Goal: Ask a question: Seek information or help from site administrators or community

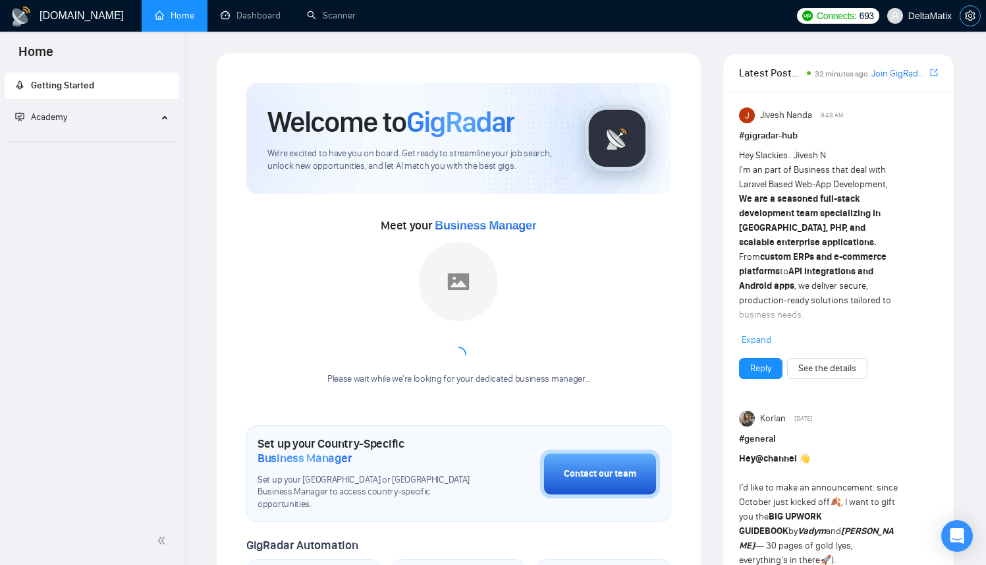
click at [978, 16] on span "setting" at bounding box center [970, 16] width 20 height 11
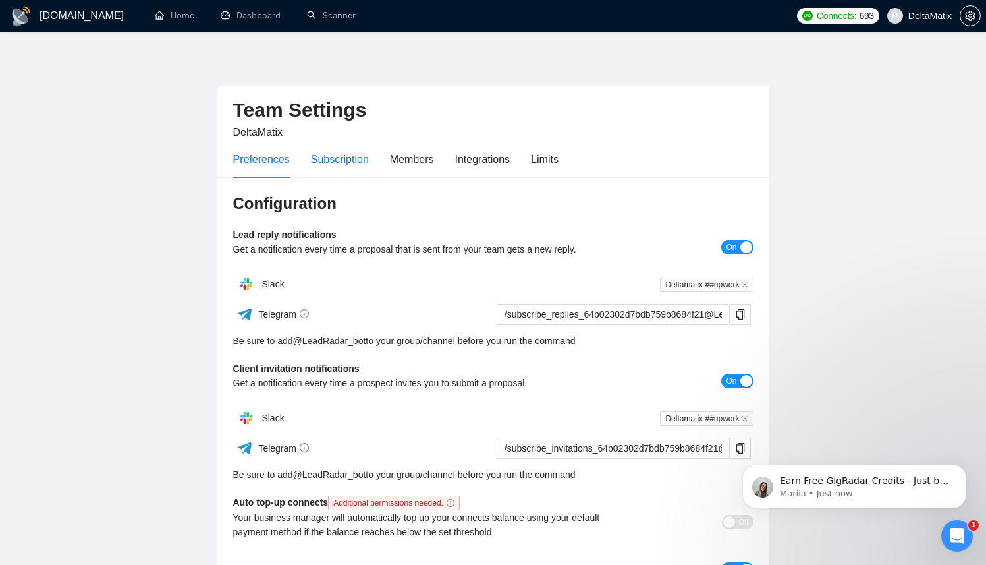
click at [348, 159] on div "Subscription" at bounding box center [340, 159] width 58 height 16
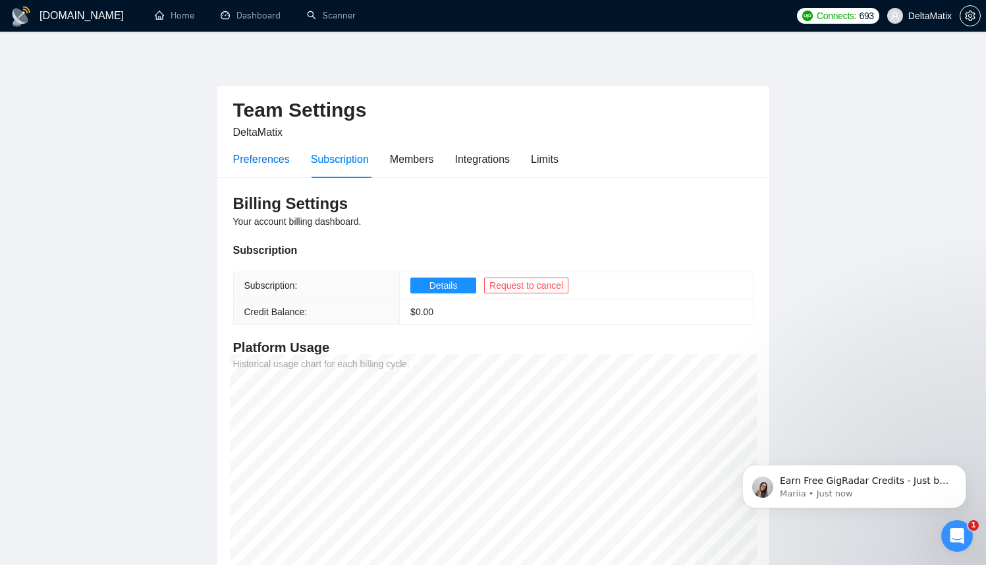
click at [241, 159] on div "Preferences" at bounding box center [261, 159] width 57 height 16
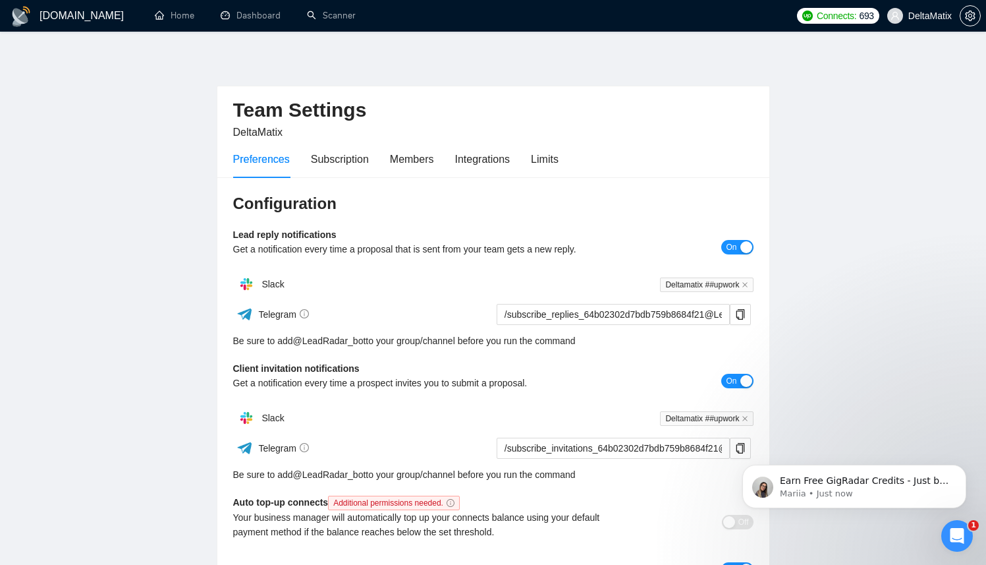
click at [182, 225] on main "Team Settings DeltaMatix Preferences Subscription Members Integrations Limits C…" at bounding box center [493, 400] width 944 height 695
click at [165, 13] on link "Home" at bounding box center [175, 15] width 40 height 11
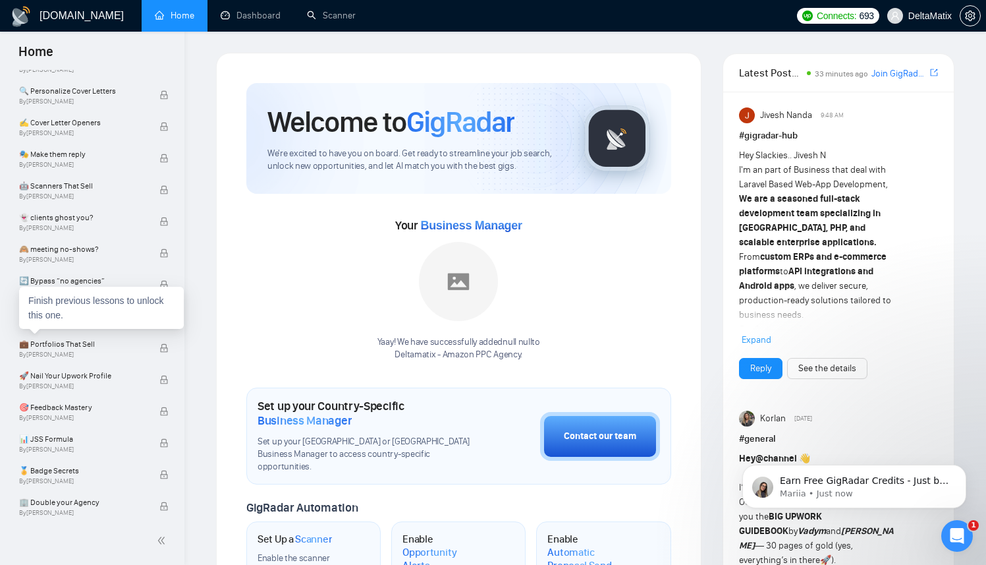
scroll to position [885, 0]
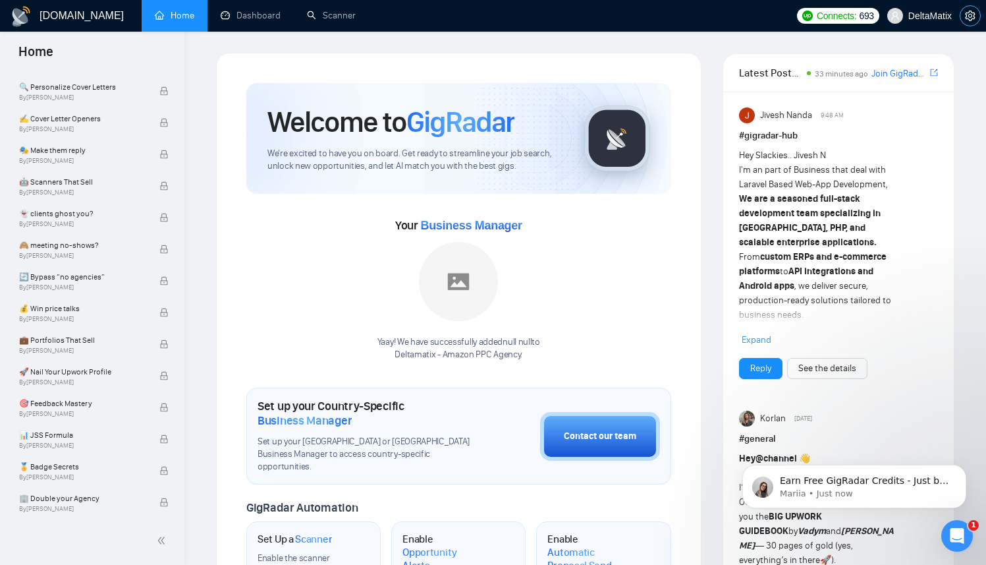
click at [976, 14] on span "setting" at bounding box center [970, 16] width 20 height 11
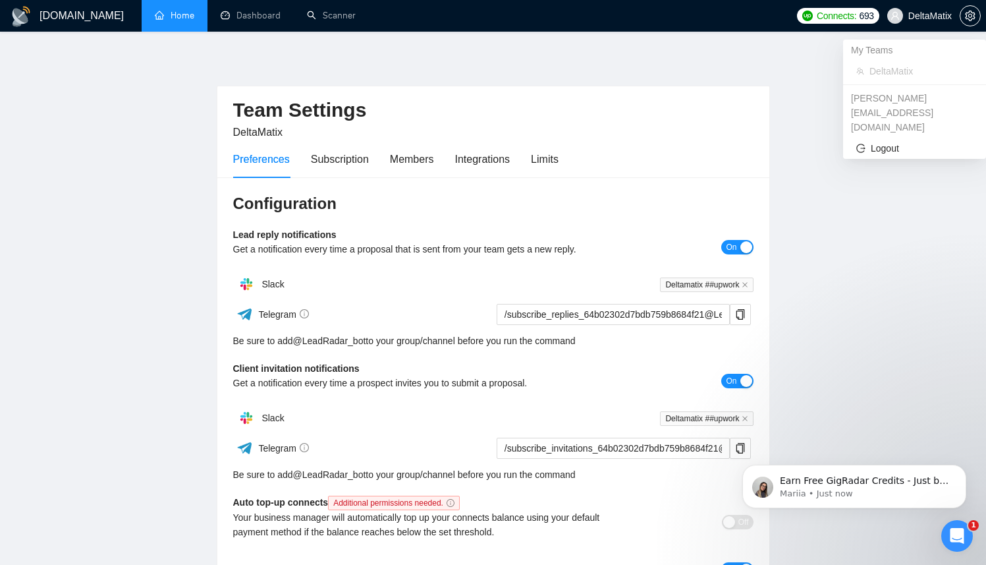
click at [940, 16] on span "DeltaMatix" at bounding box center [929, 16] width 43 height 0
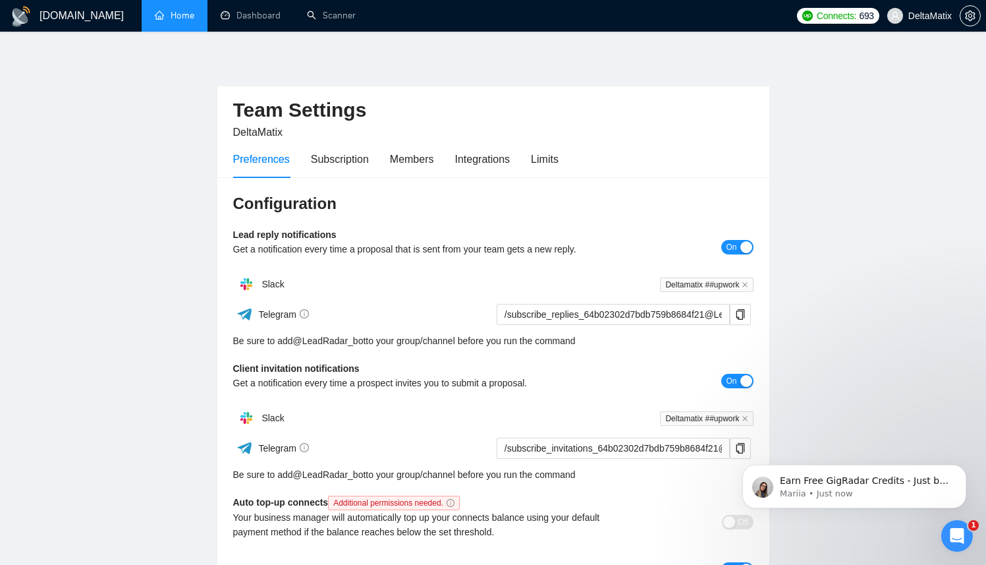
drag, startPoint x: 866, startPoint y: 391, endPoint x: 852, endPoint y: 396, distance: 14.6
click at [866, 391] on main "Team Settings DeltaMatix Preferences Subscription Members Integrations Limits C…" at bounding box center [493, 400] width 944 height 695
click at [177, 21] on link "Home" at bounding box center [175, 15] width 40 height 11
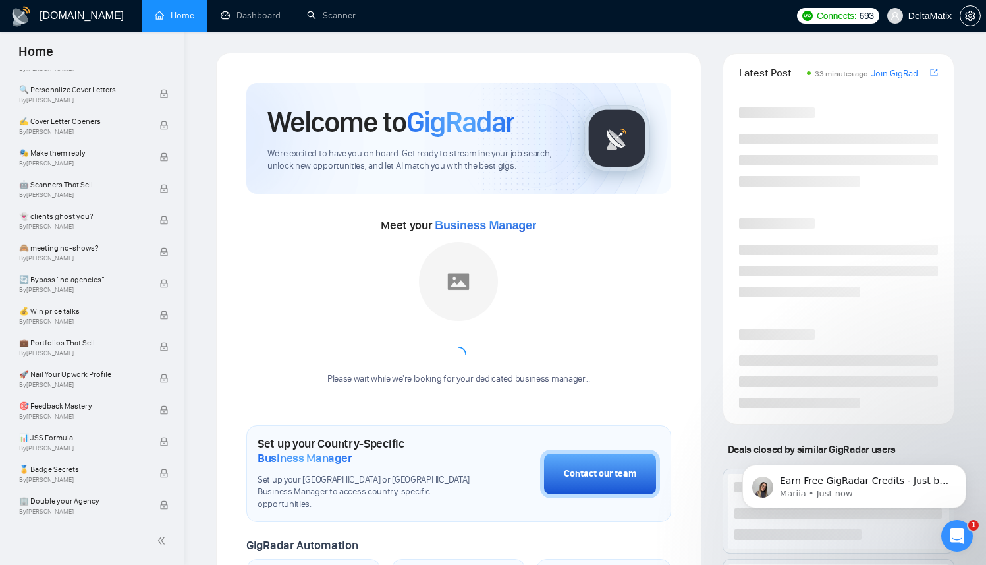
scroll to position [885, 0]
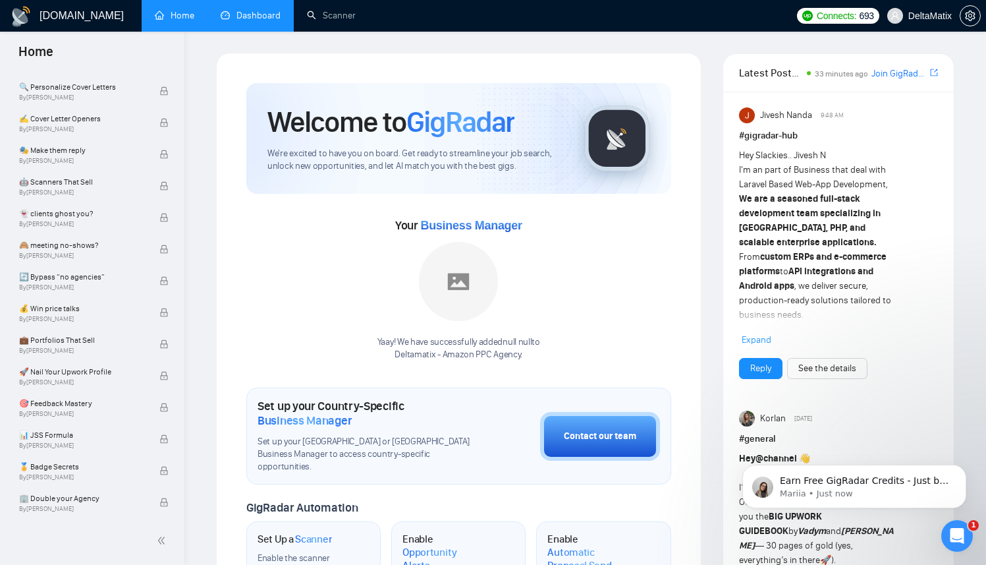
click at [244, 14] on link "Dashboard" at bounding box center [251, 15] width 60 height 11
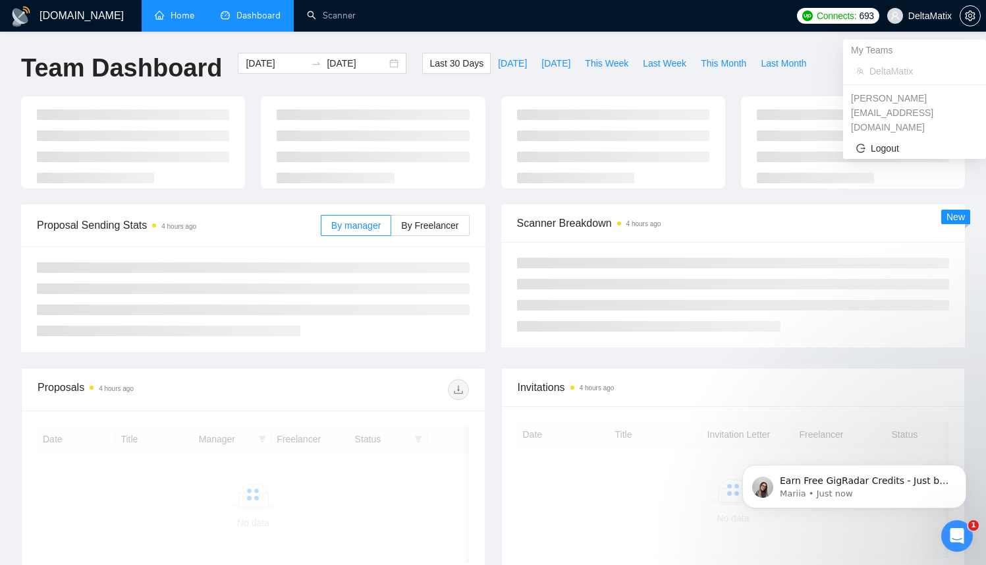
click at [939, 9] on span "DeltaMatix" at bounding box center [919, 16] width 80 height 42
click at [968, 16] on icon "setting" at bounding box center [970, 16] width 10 height 11
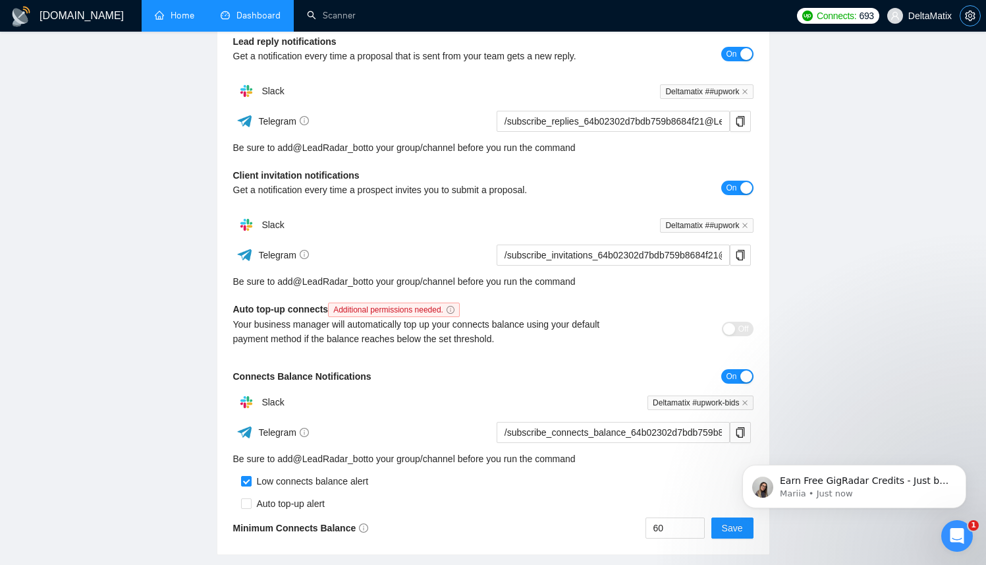
scroll to position [285, 0]
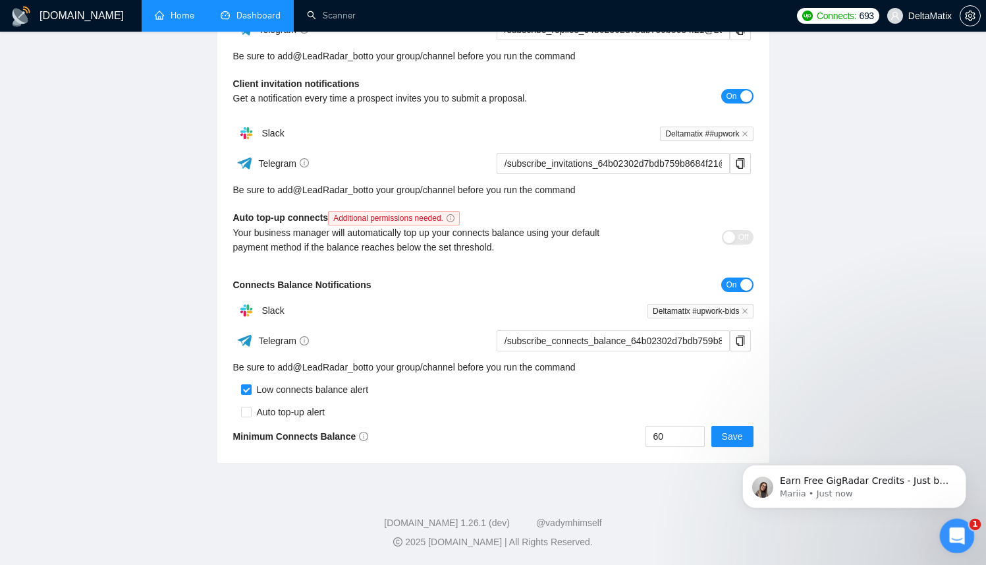
click at [955, 534] on icon "Open Intercom Messenger" at bounding box center [955, 533] width 9 height 11
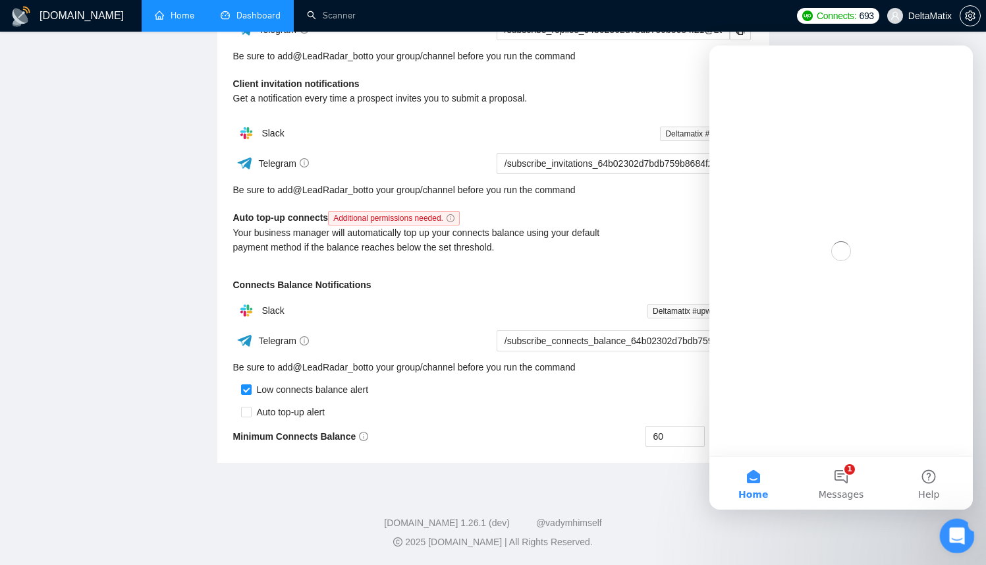
scroll to position [0, 0]
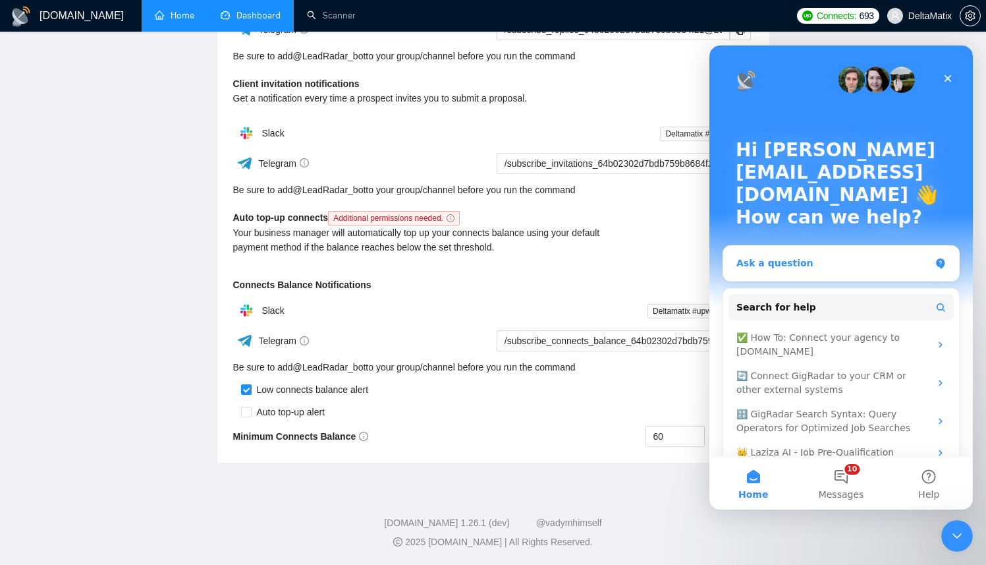
click at [814, 256] on div "Ask a question" at bounding box center [833, 263] width 194 height 14
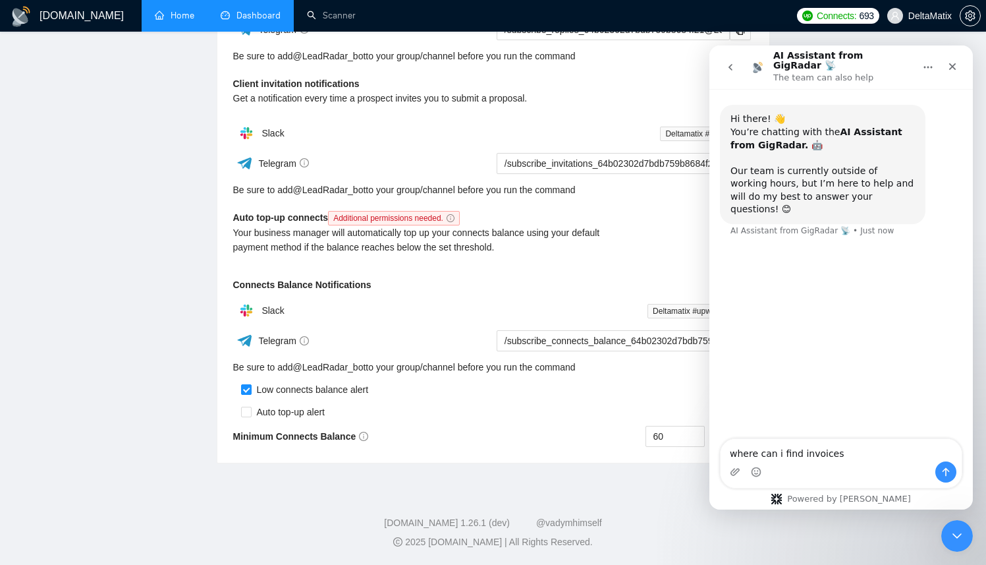
type textarea "where can i find invoices"
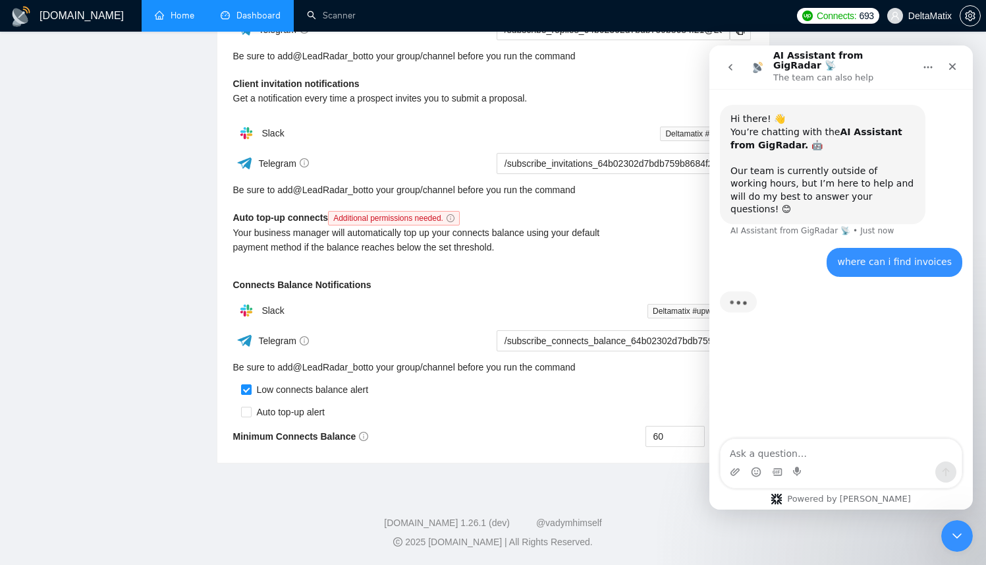
click at [850, 444] on textarea "Ask a question…" at bounding box center [841, 450] width 241 height 22
click at [850, 444] on textarea "Message…" at bounding box center [841, 450] width 241 height 22
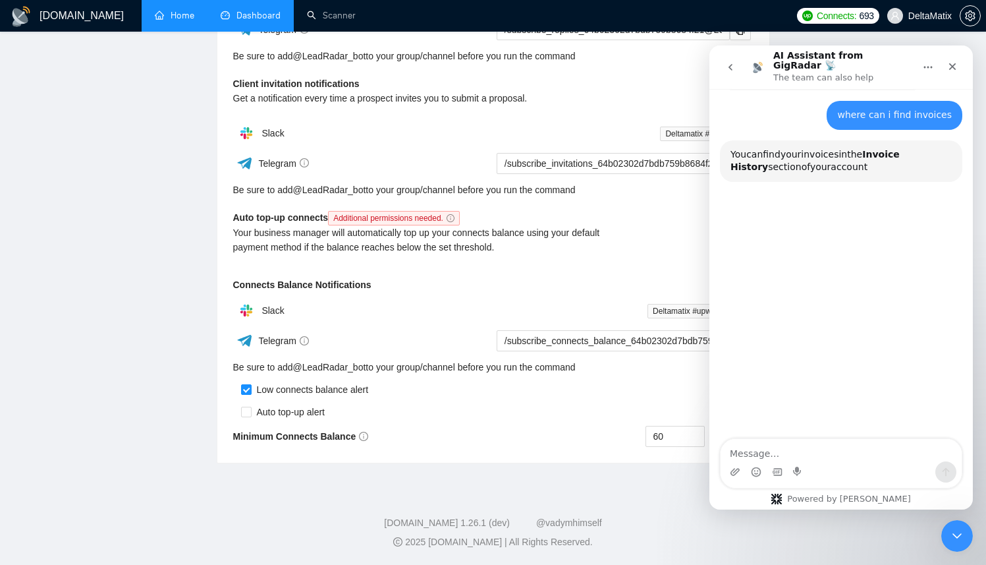
scroll to position [136, 0]
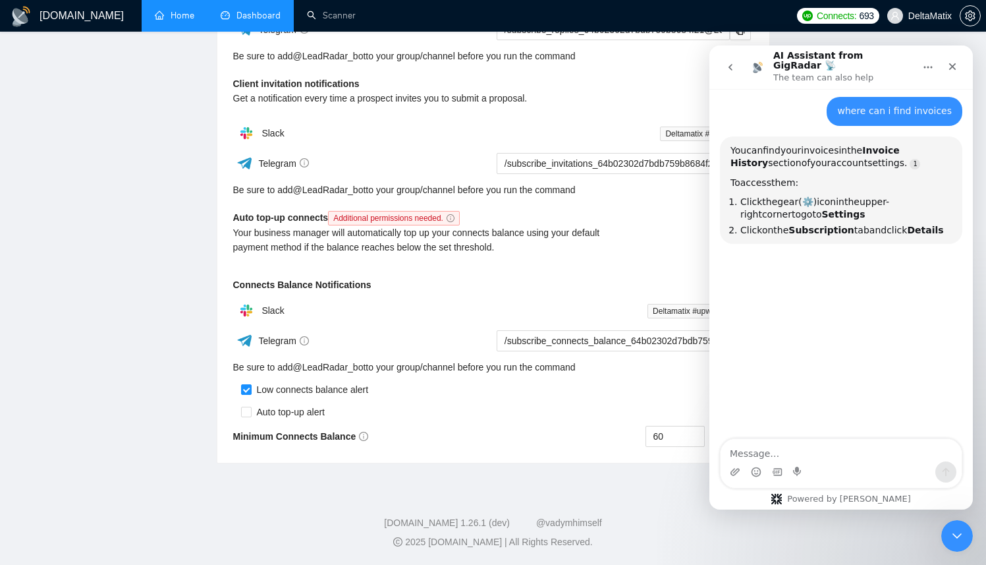
click at [850, 444] on textarea "Message…" at bounding box center [841, 450] width 241 height 22
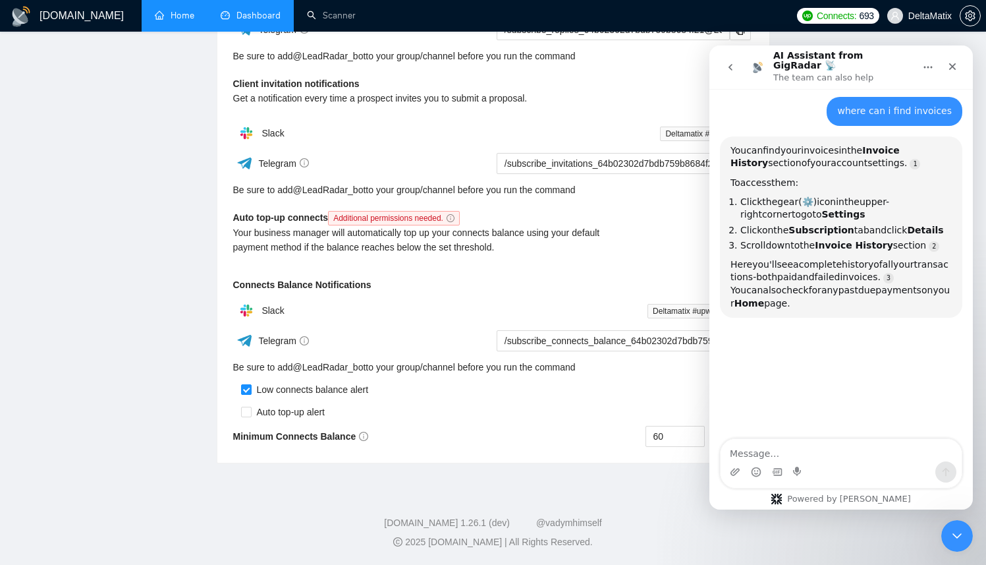
click at [850, 444] on textarea "Message…" at bounding box center [841, 450] width 241 height 22
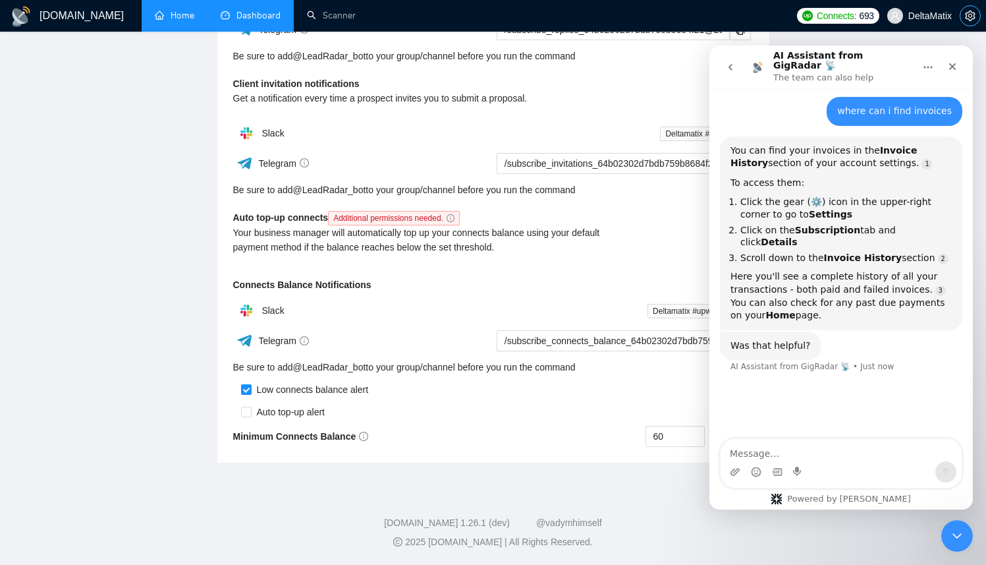
click at [973, 13] on icon "setting" at bounding box center [970, 16] width 10 height 11
click at [971, 18] on icon "setting" at bounding box center [970, 16] width 11 height 11
click at [953, 63] on icon "Close" at bounding box center [952, 66] width 7 height 7
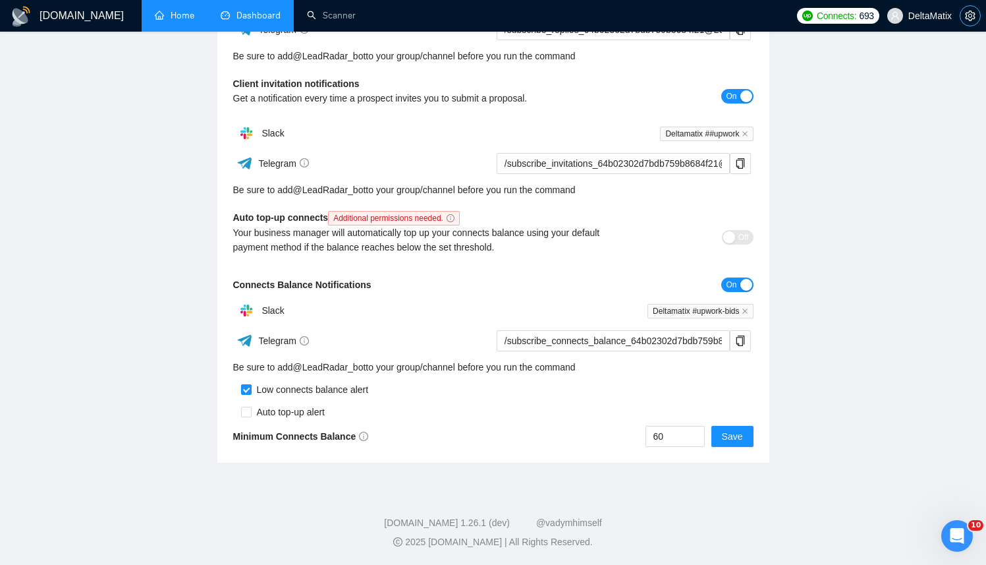
scroll to position [0, 0]
click at [974, 16] on icon "setting" at bounding box center [970, 16] width 11 height 11
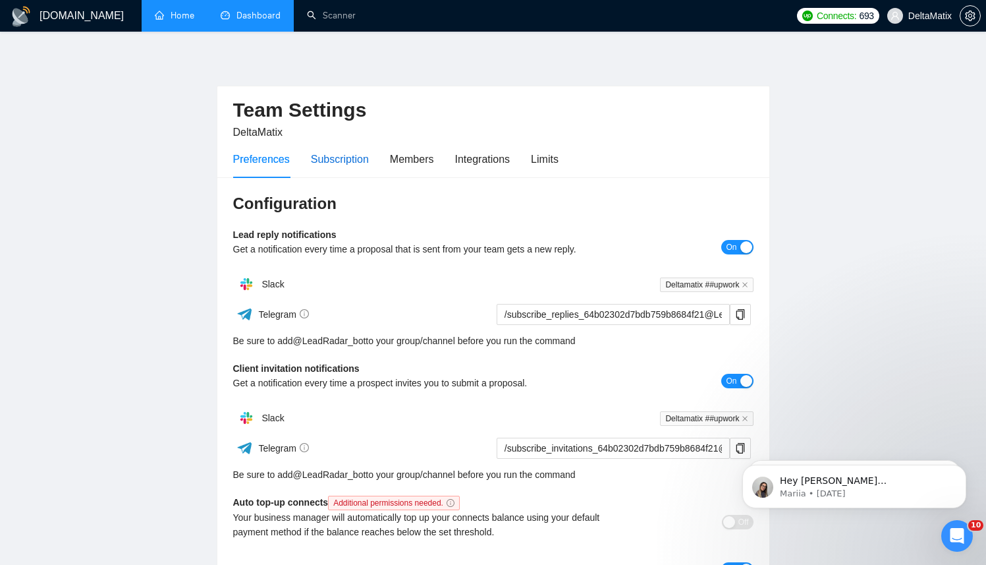
click at [337, 165] on div "Subscription" at bounding box center [340, 159] width 58 height 16
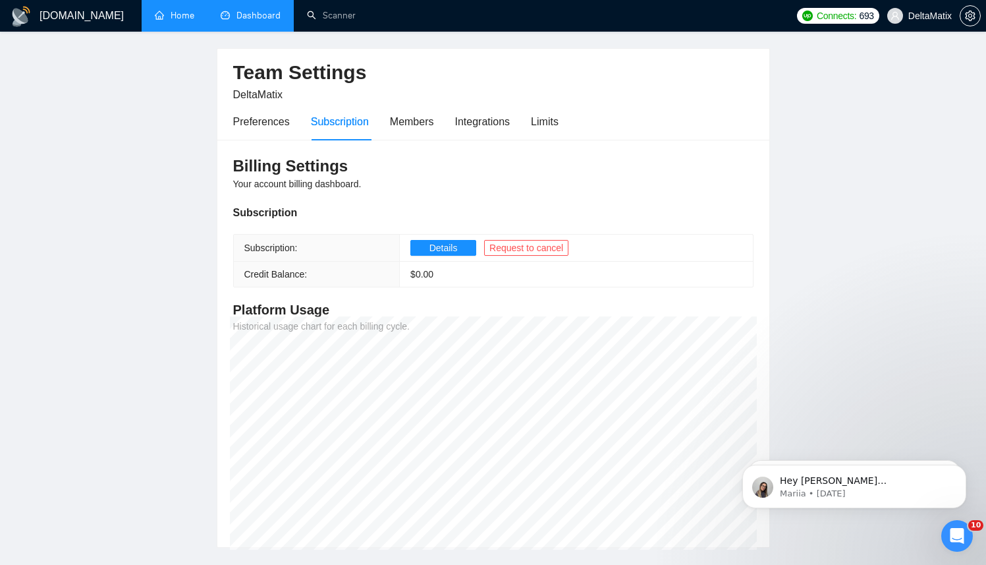
scroll to position [122, 0]
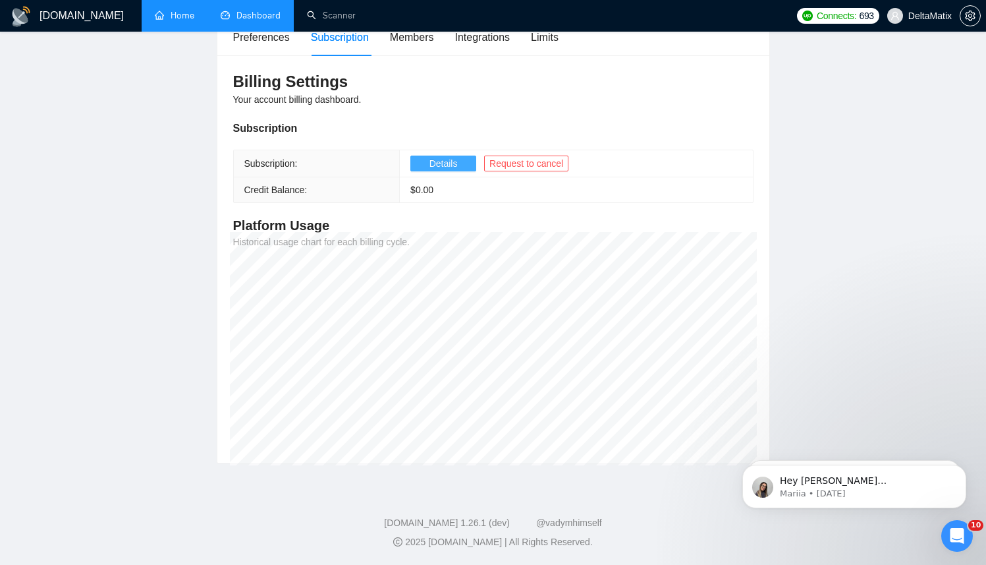
click at [428, 165] on button "Details" at bounding box center [443, 163] width 66 height 16
